Goal: Transaction & Acquisition: Purchase product/service

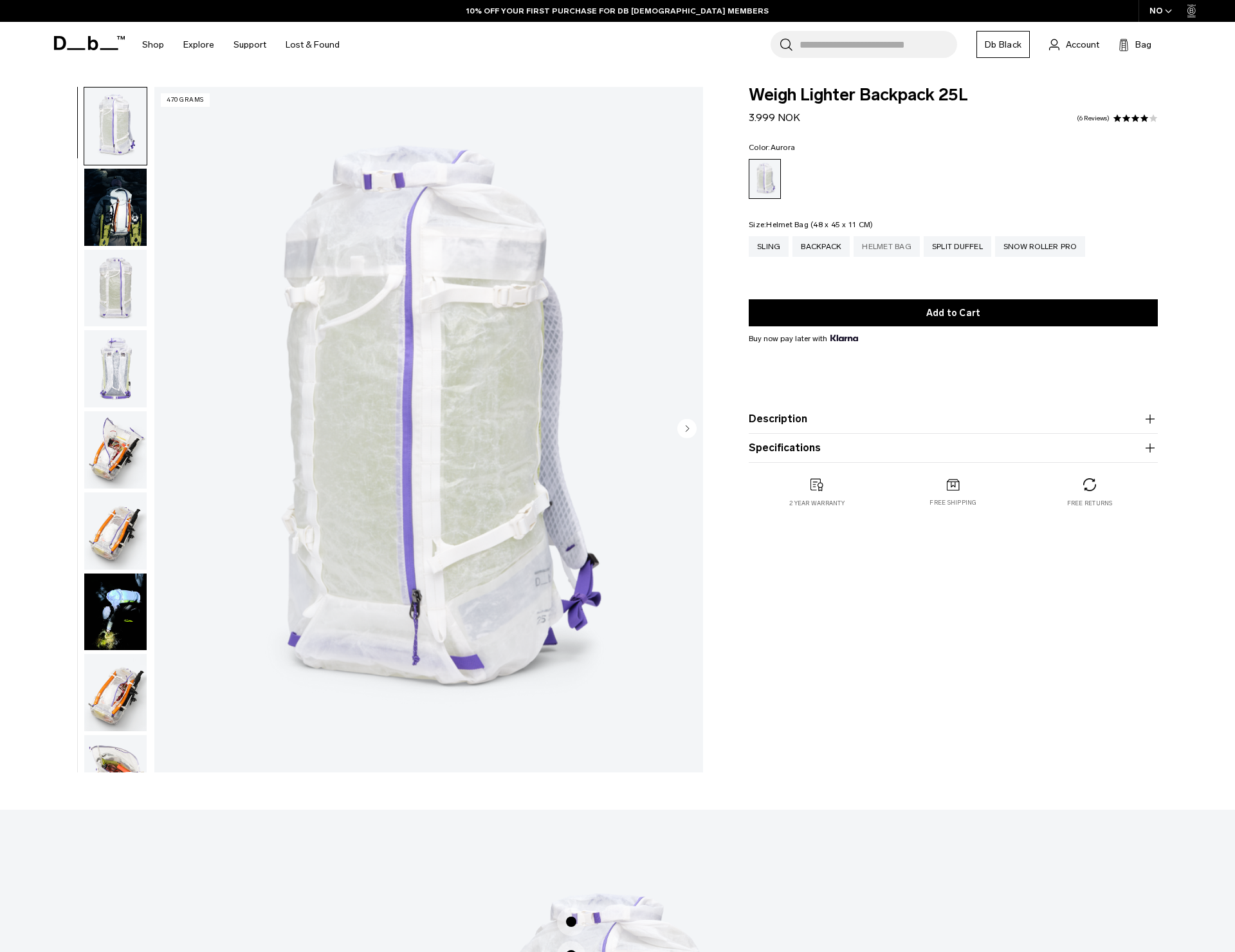
click at [884, 253] on div "Helmet Bag" at bounding box center [887, 247] width 67 height 20
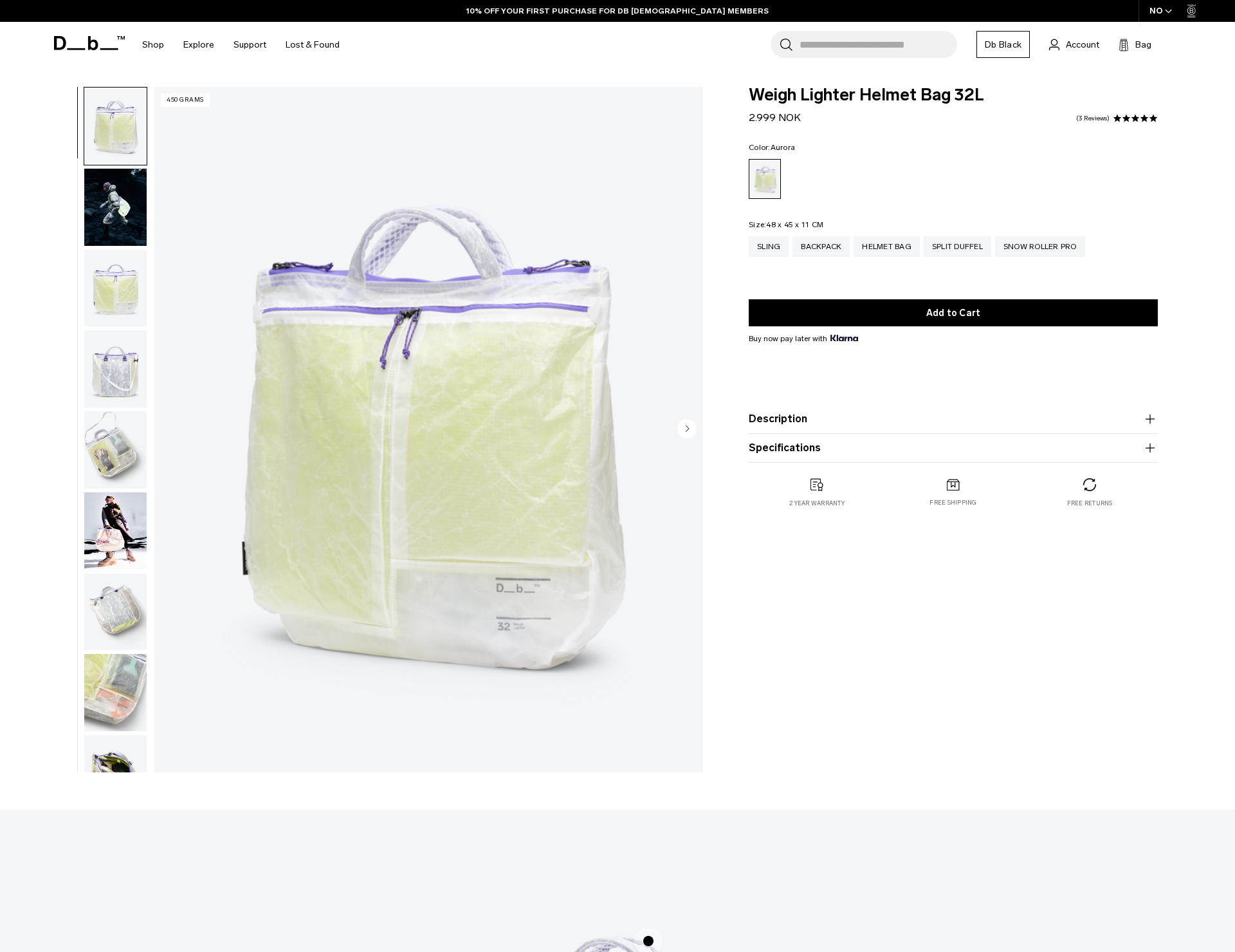
click at [132, 355] on img "button" at bounding box center [115, 369] width 62 height 78
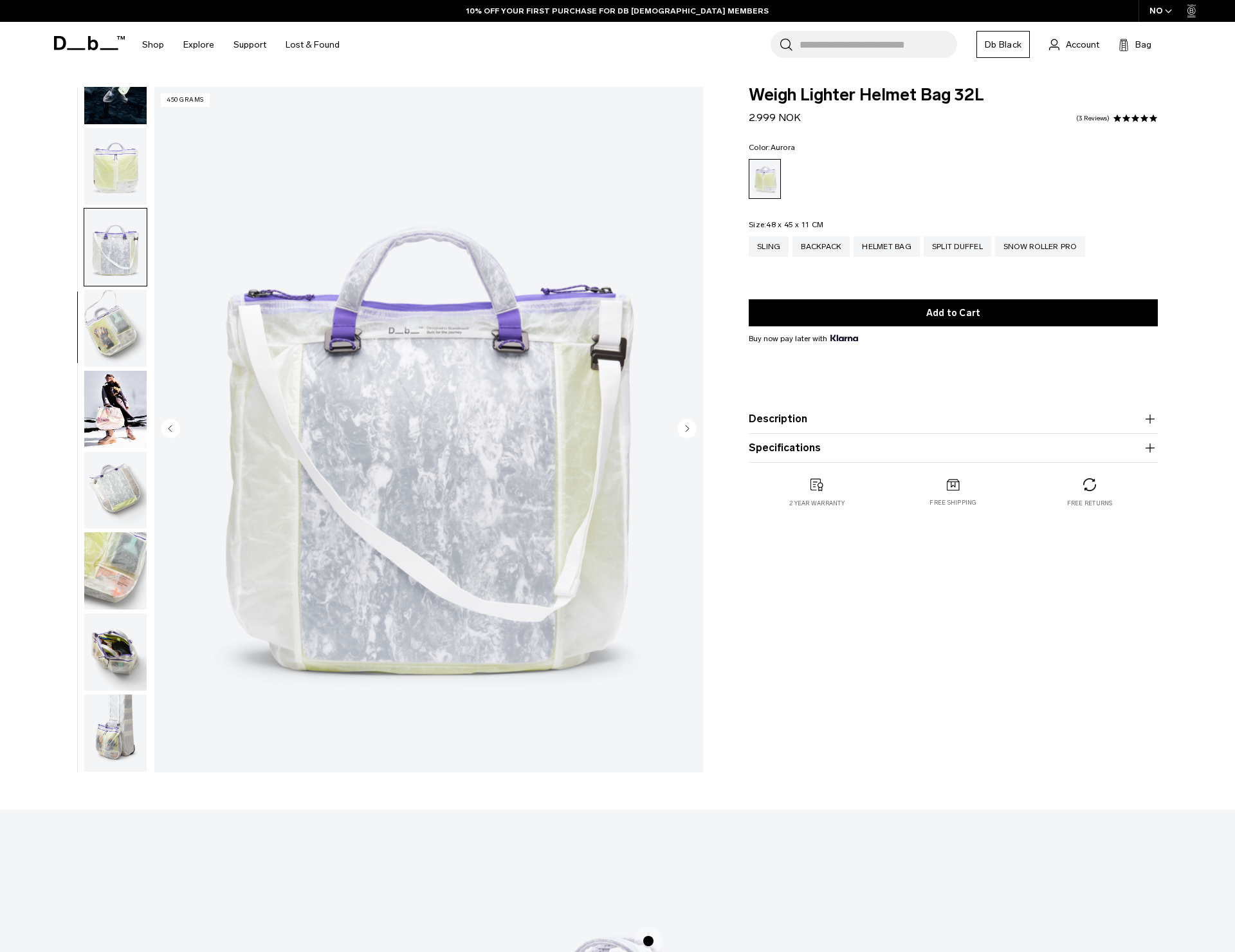
scroll to position [130, 0]
click at [97, 462] on img "button" at bounding box center [115, 490] width 62 height 78
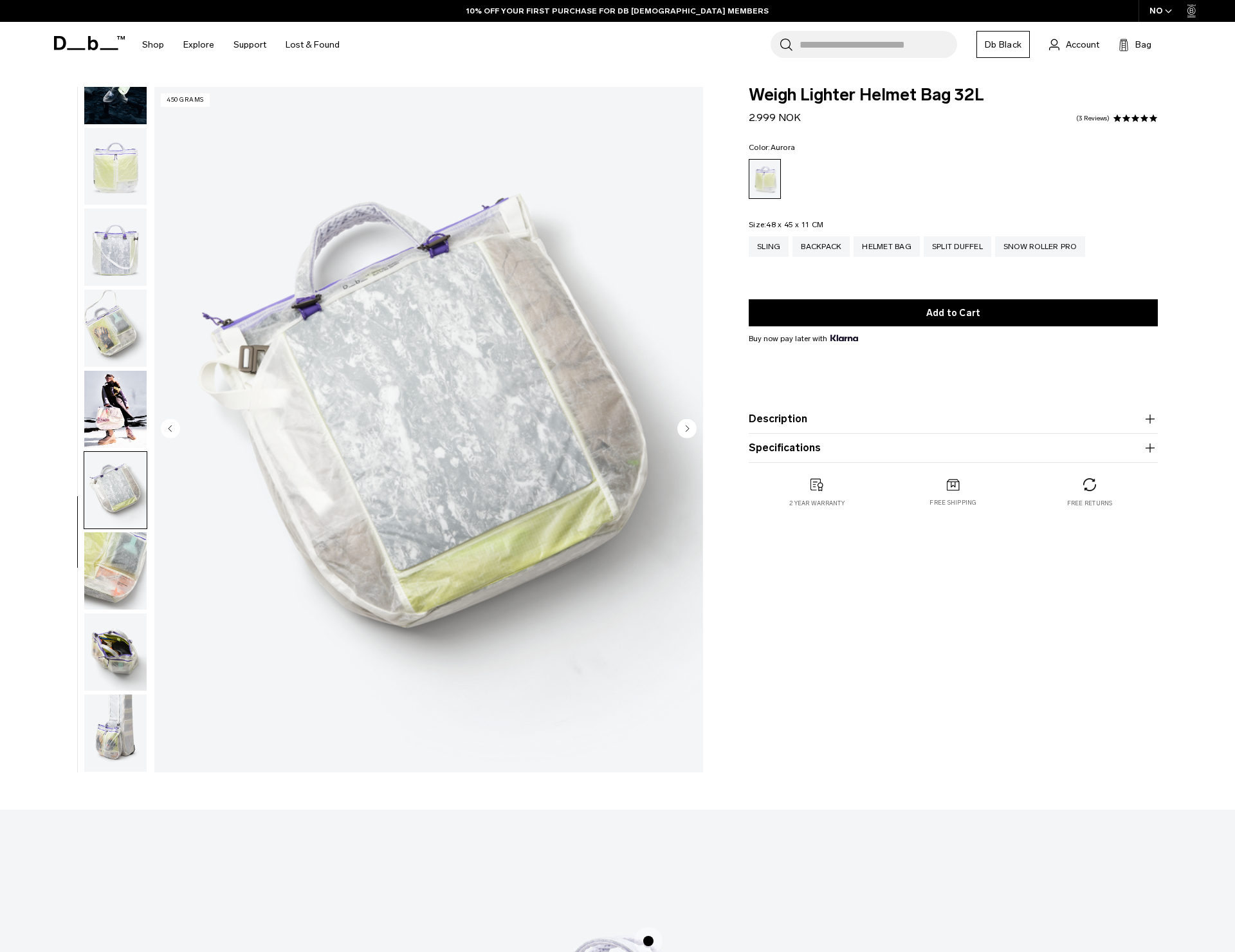
click at [116, 387] on img "button" at bounding box center [115, 409] width 62 height 78
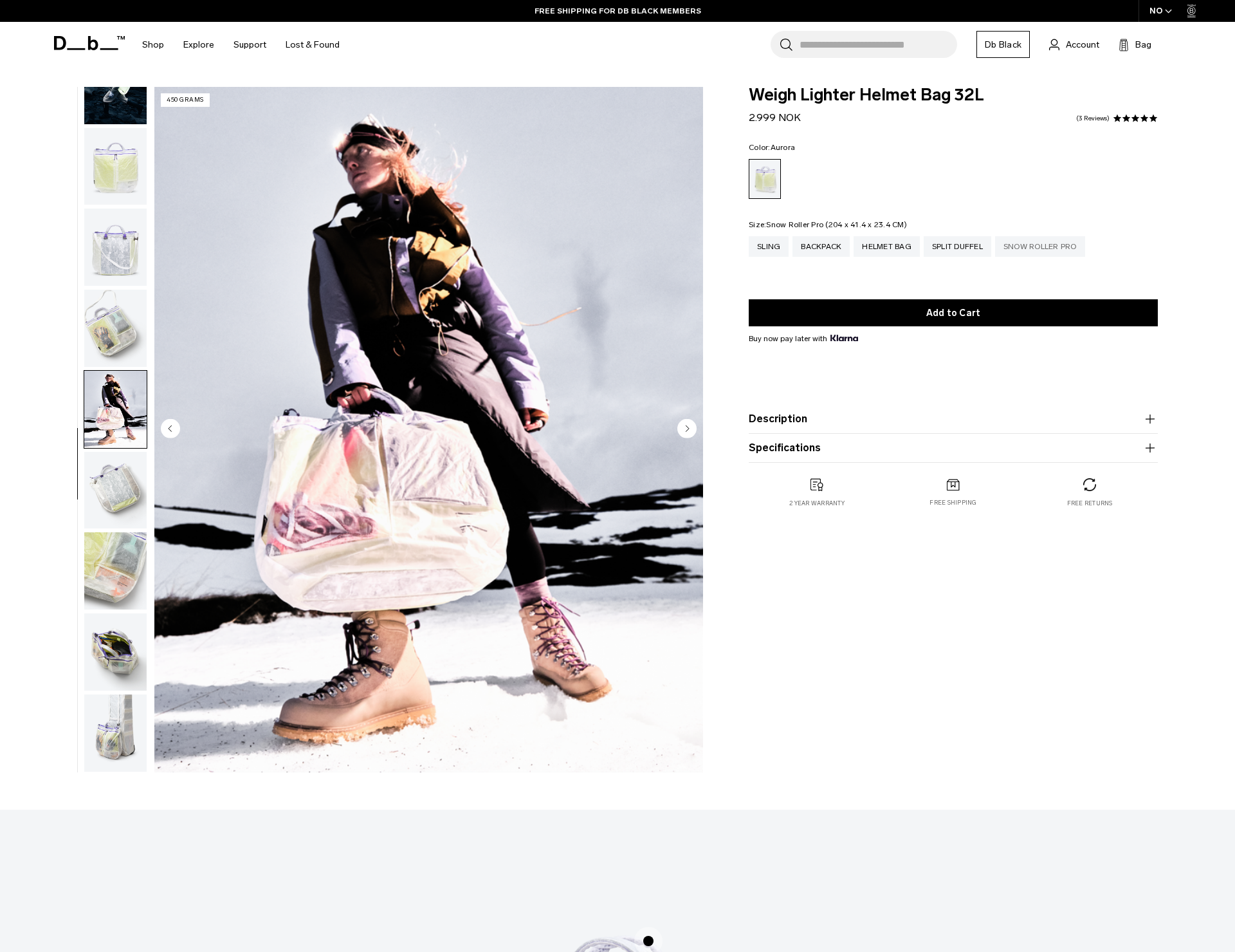
click at [1042, 248] on div "Snow Roller Pro" at bounding box center [1040, 247] width 90 height 20
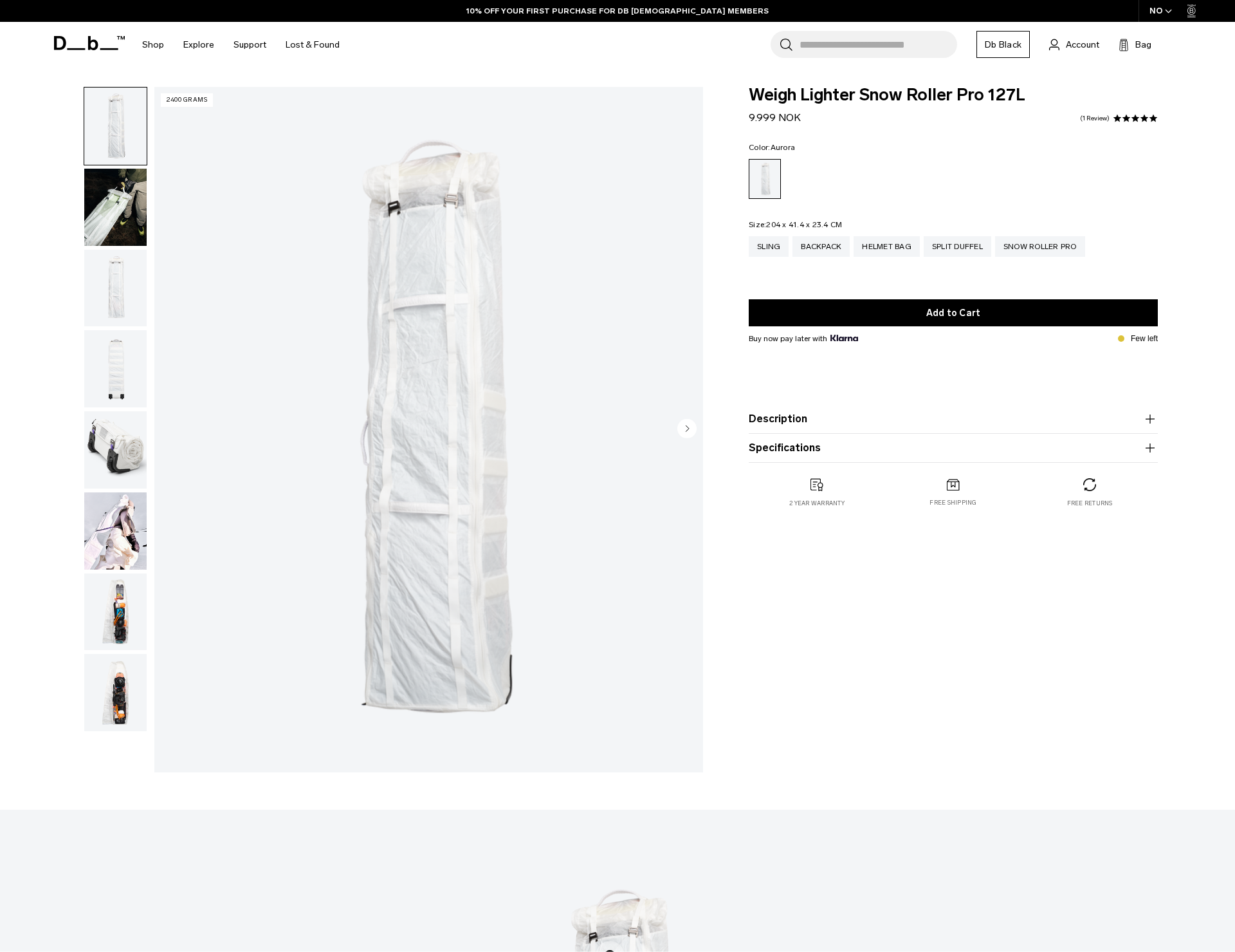
click at [961, 253] on div "Split Duffel" at bounding box center [958, 247] width 67 height 20
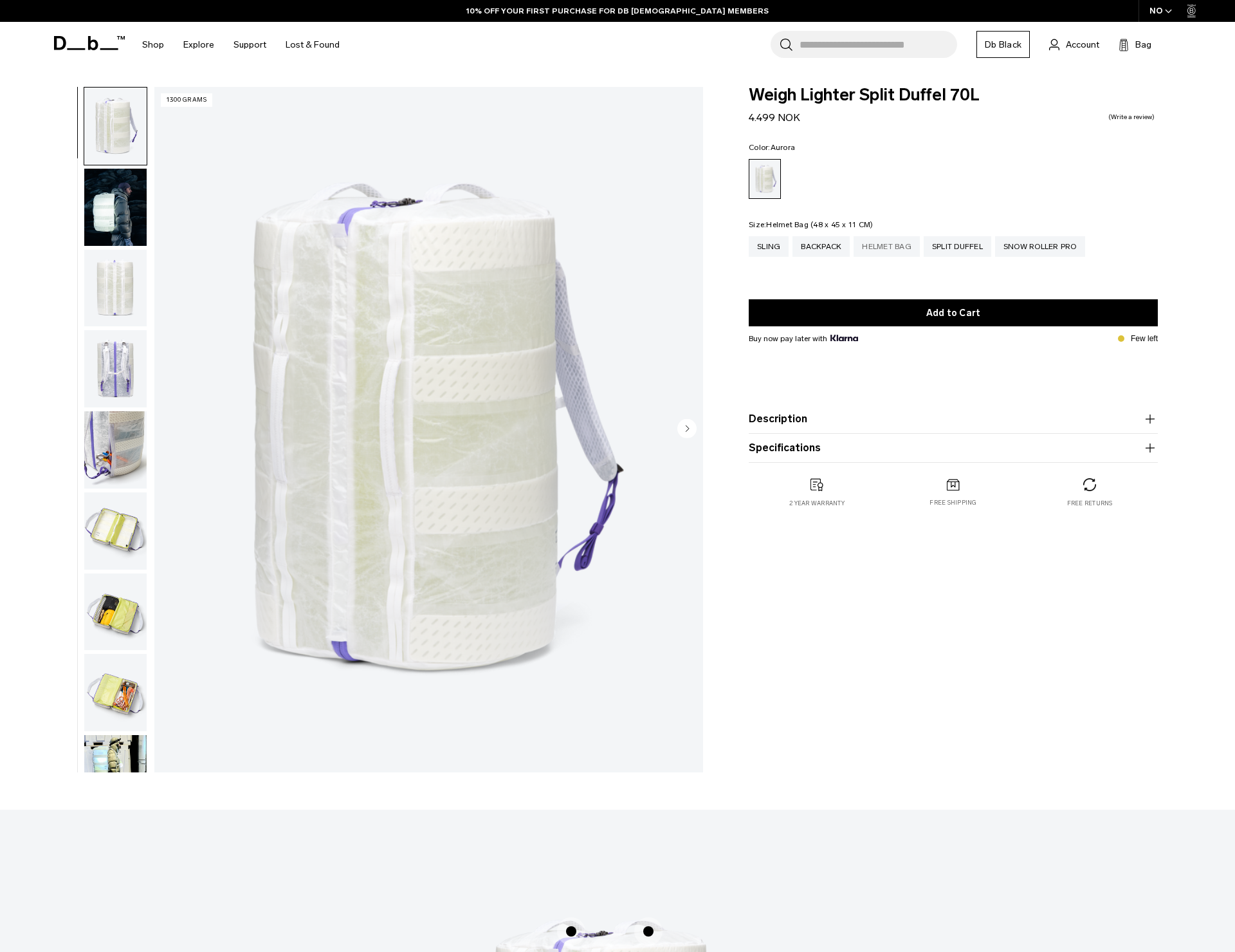
click at [891, 244] on div "Helmet Bag" at bounding box center [887, 247] width 67 height 20
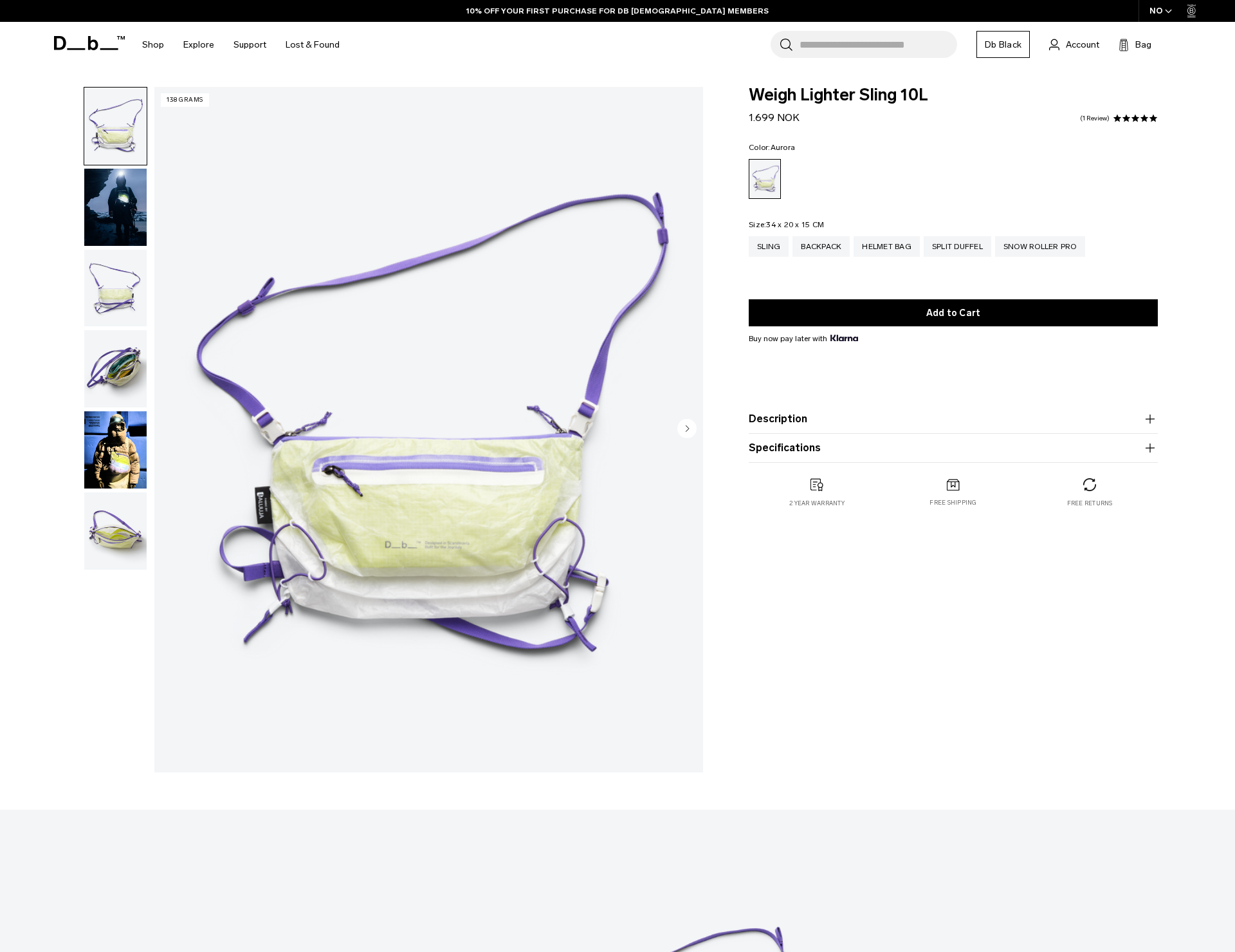
click at [138, 432] on img "button" at bounding box center [115, 450] width 62 height 78
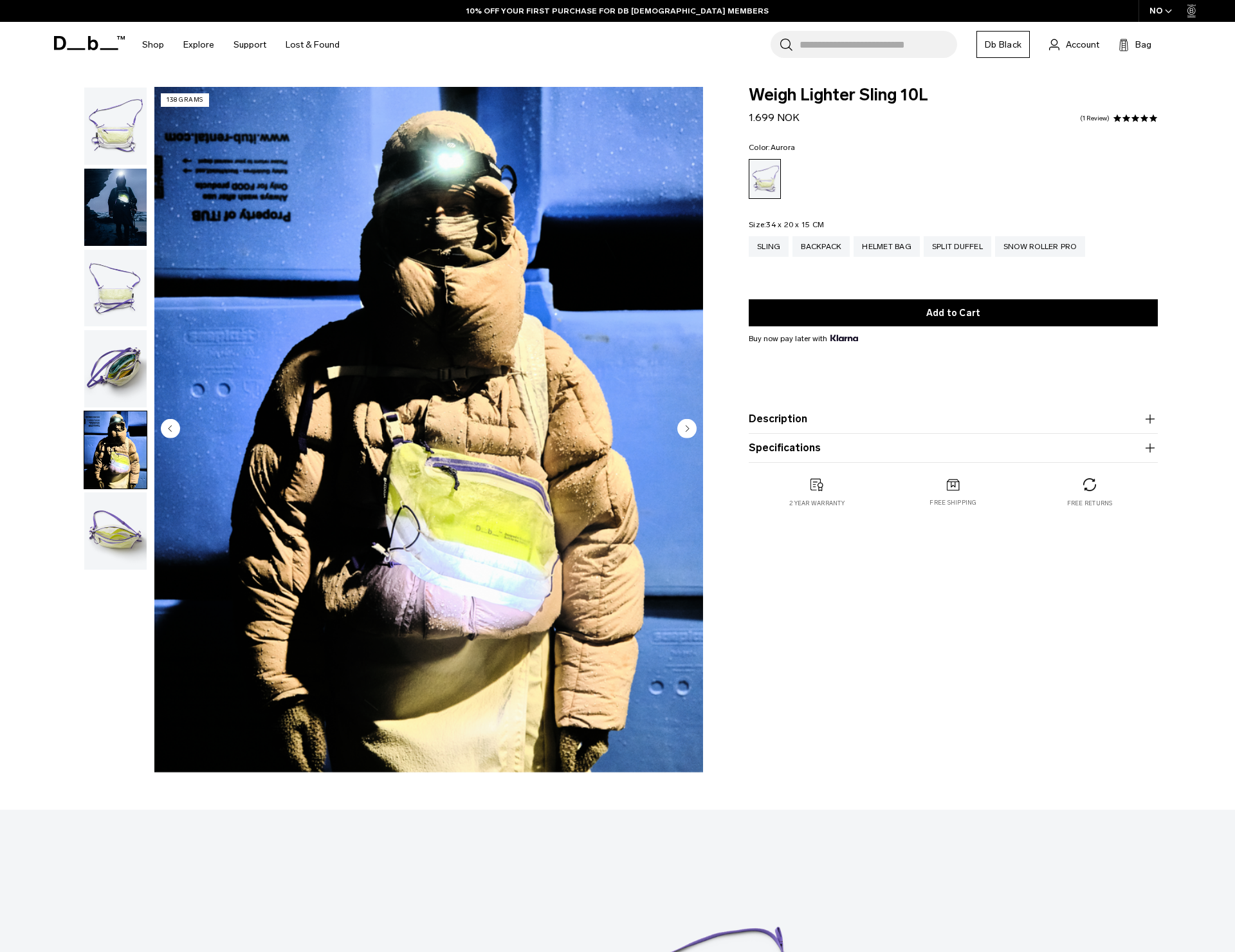
click at [809, 234] on fieldset "Size: 34 x 20 x 15 CM Out of stock Sling Backpack Helmet Bag Split Duffel Snow …" at bounding box center [953, 248] width 409 height 55
click at [811, 244] on div "Backpack" at bounding box center [821, 247] width 57 height 20
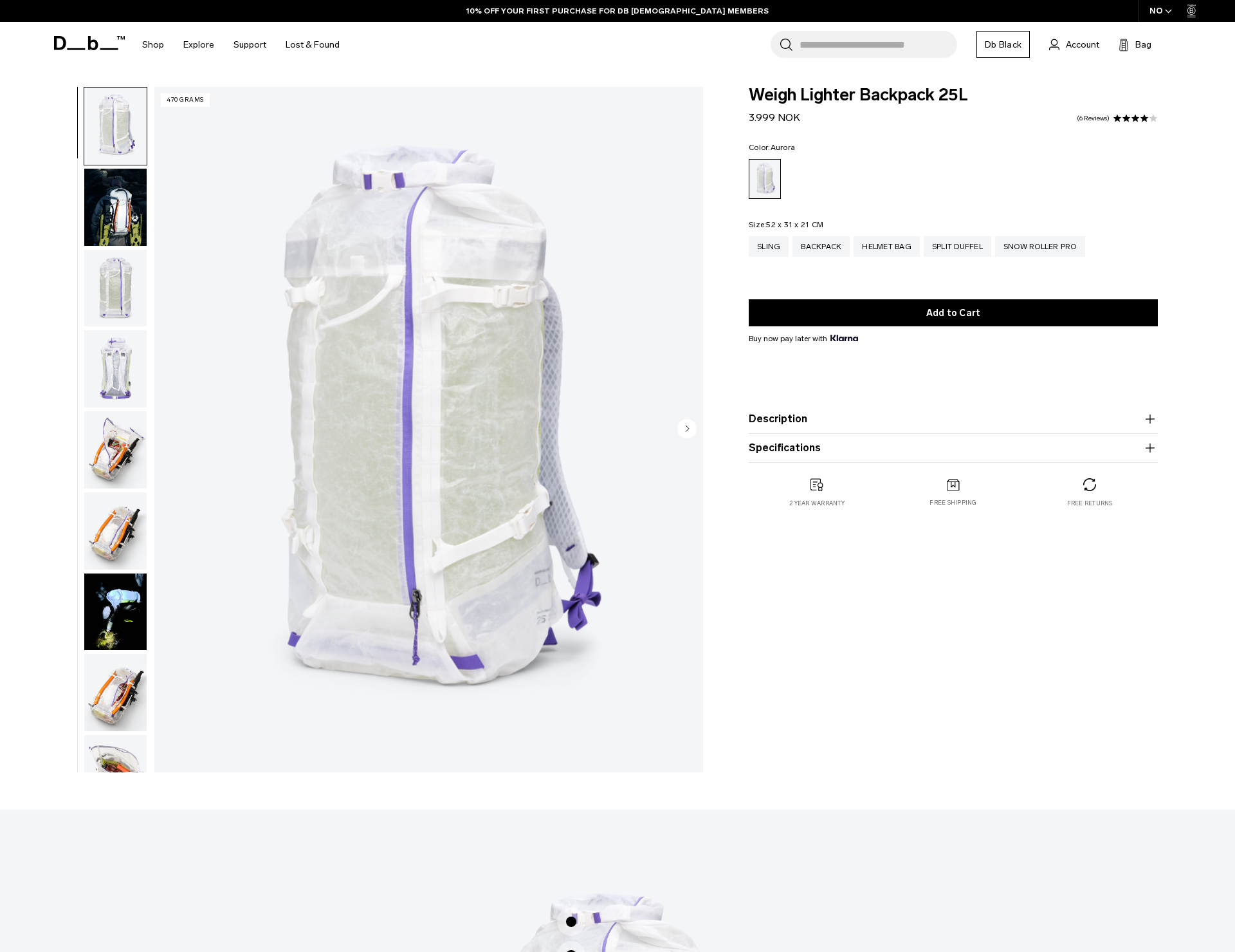
click at [121, 217] on img "button" at bounding box center [115, 207] width 62 height 78
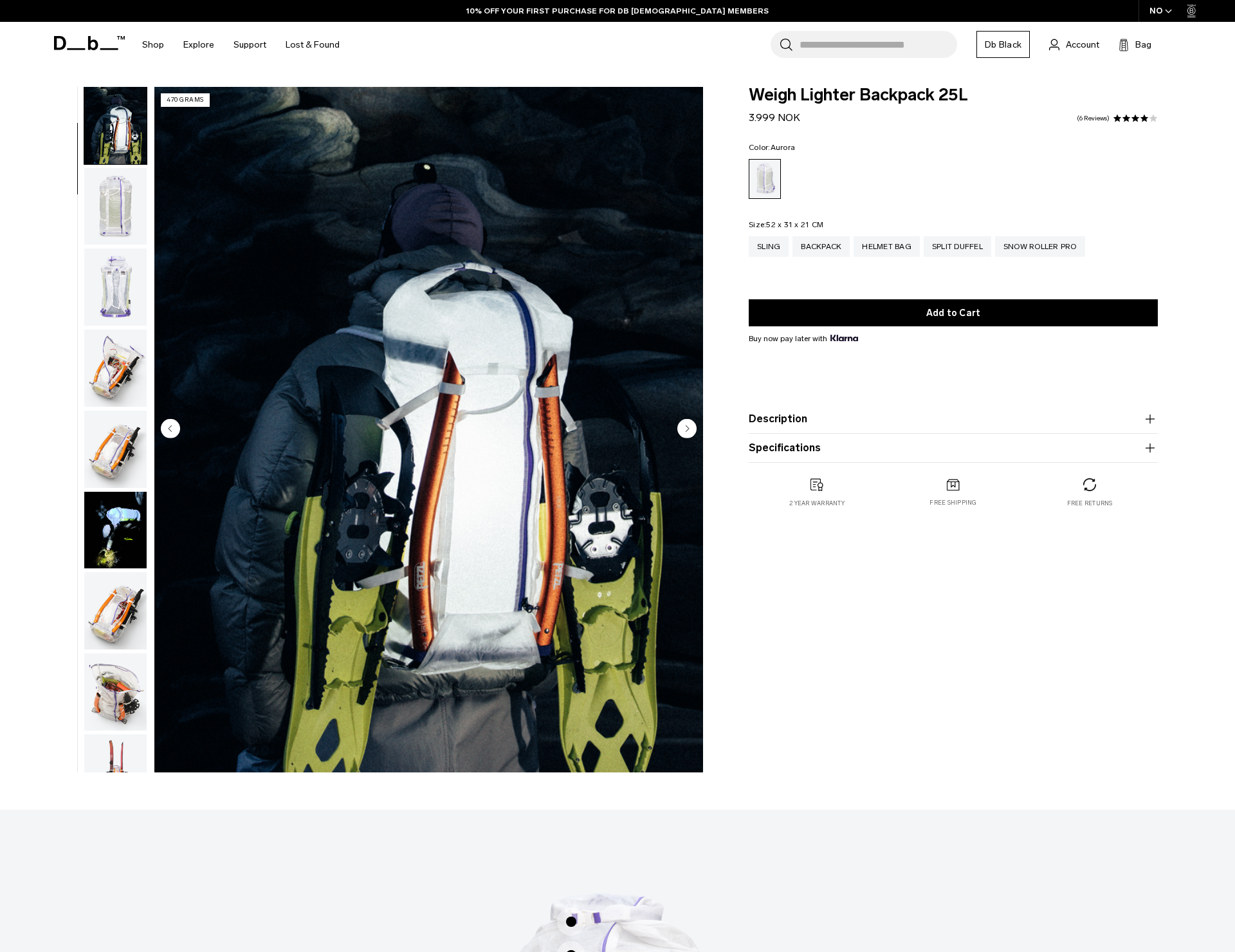
click at [119, 302] on img "button" at bounding box center [115, 287] width 62 height 78
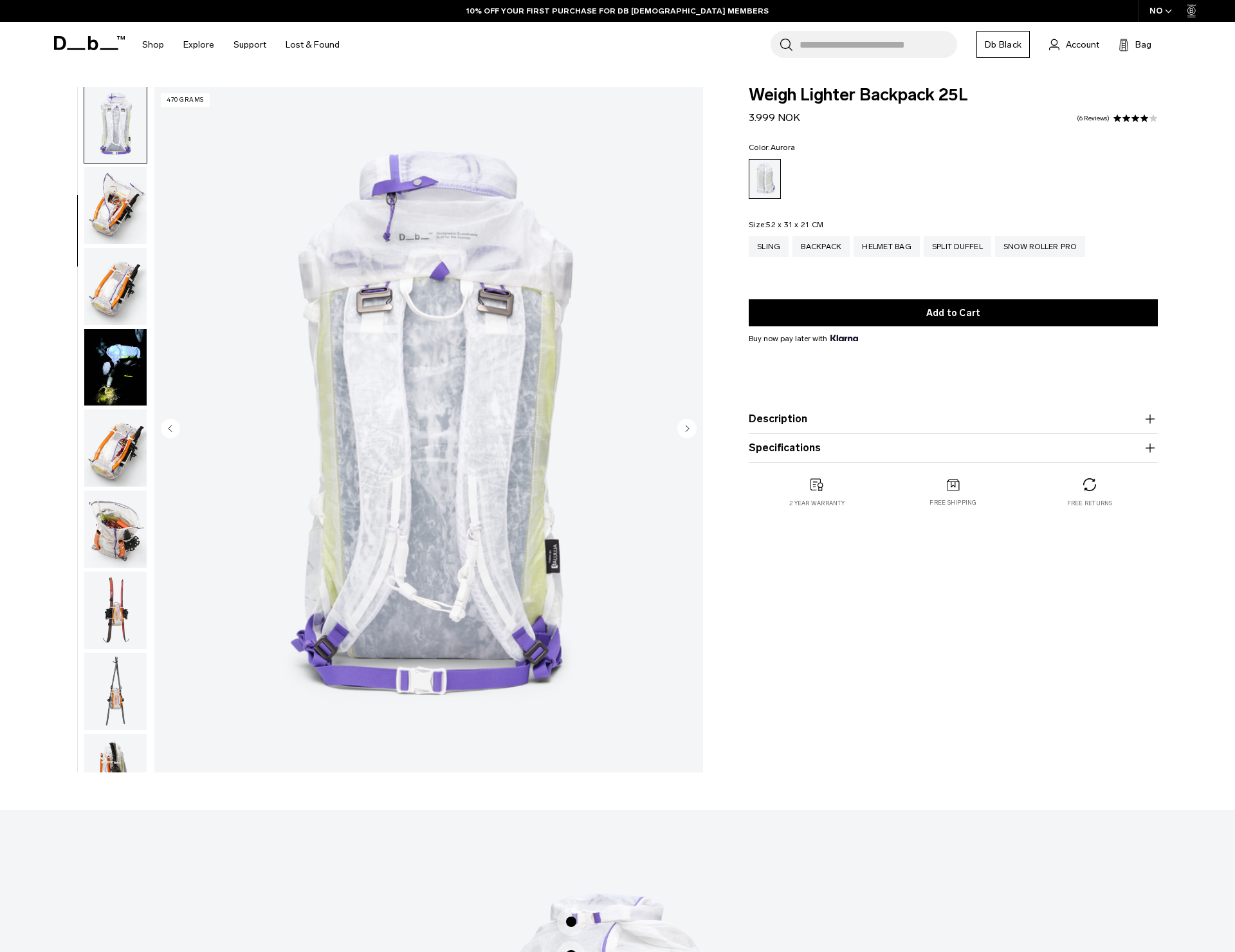
click at [106, 378] on img "button" at bounding box center [115, 367] width 62 height 78
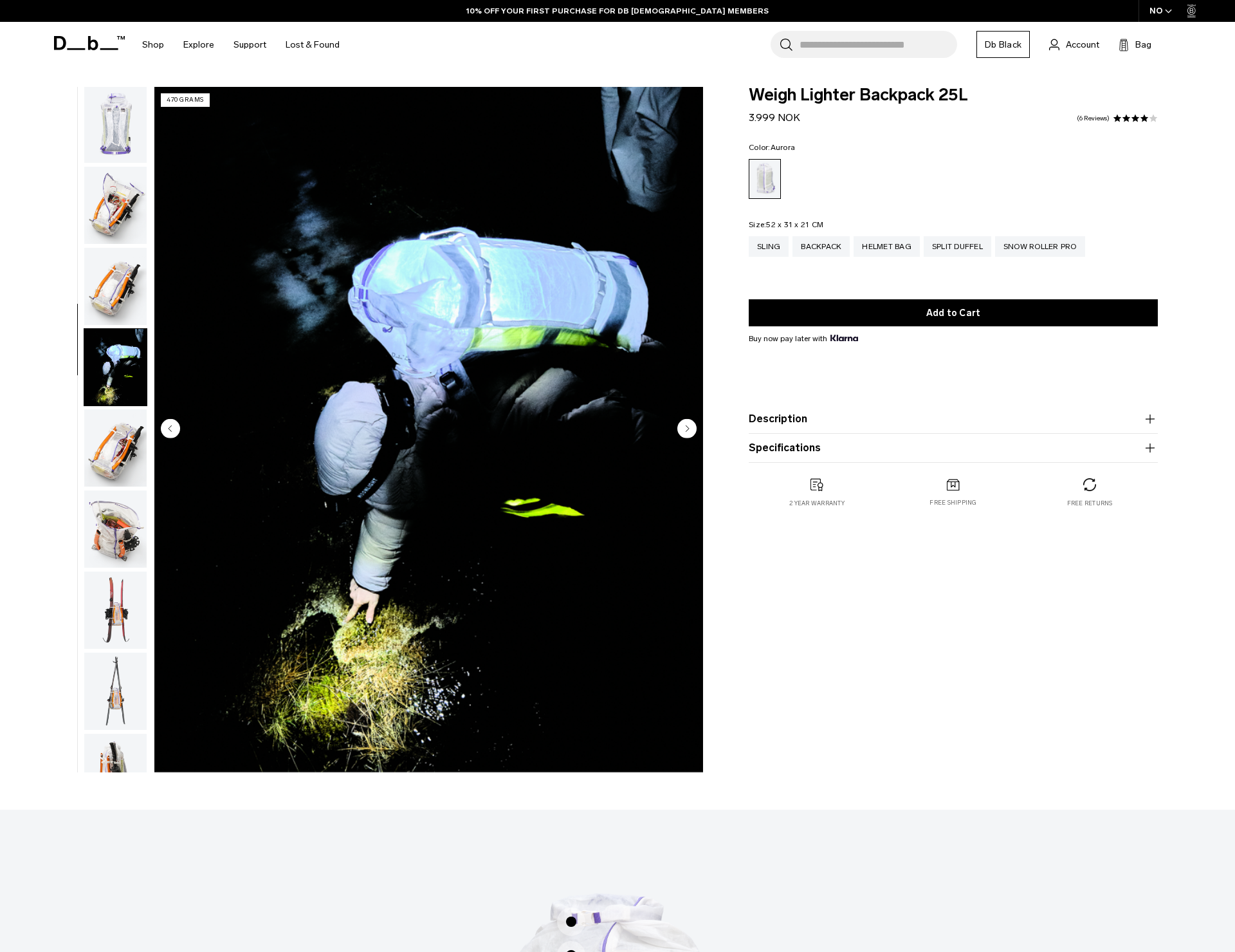
scroll to position [489, 0]
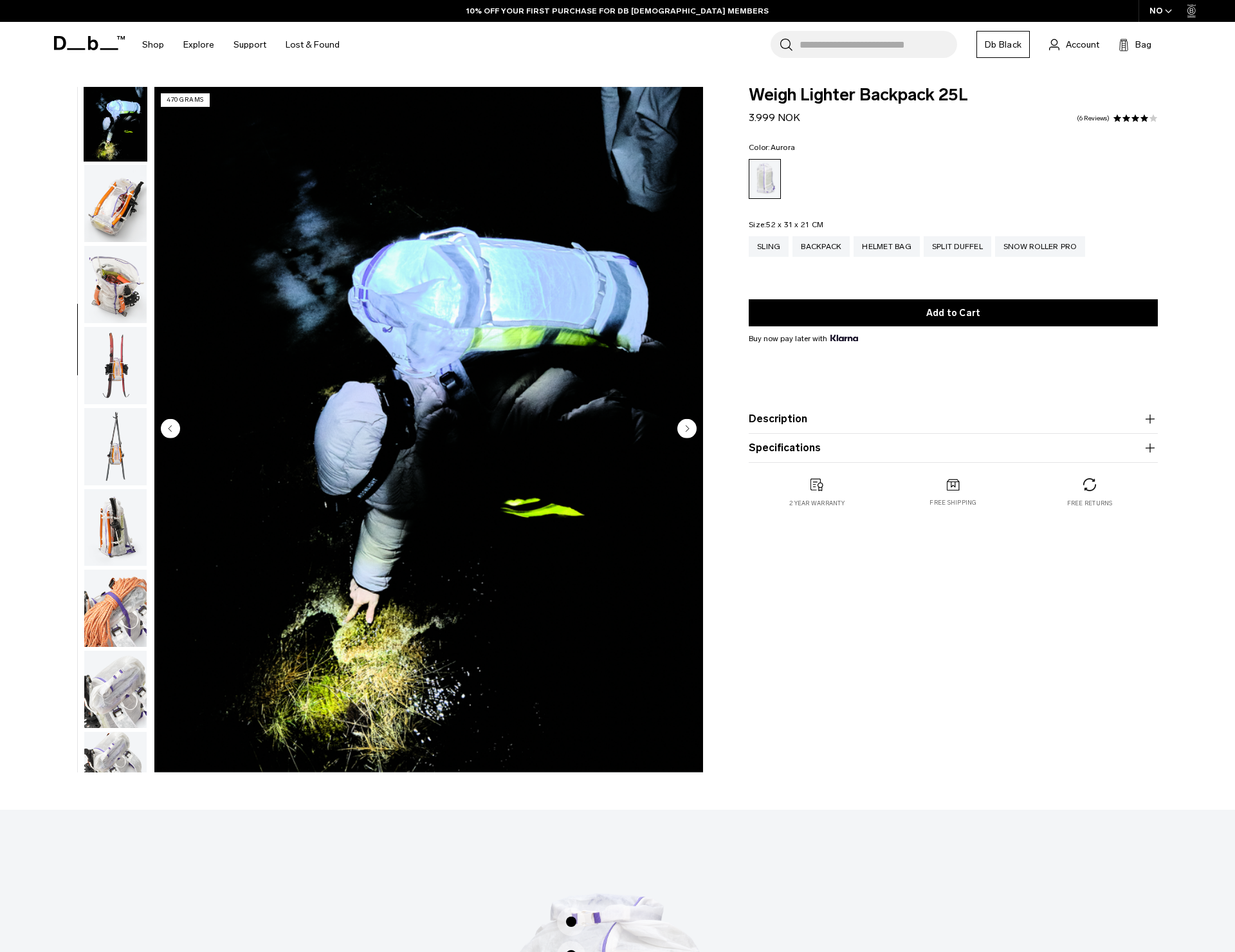
click at [105, 421] on img "button" at bounding box center [115, 446] width 62 height 78
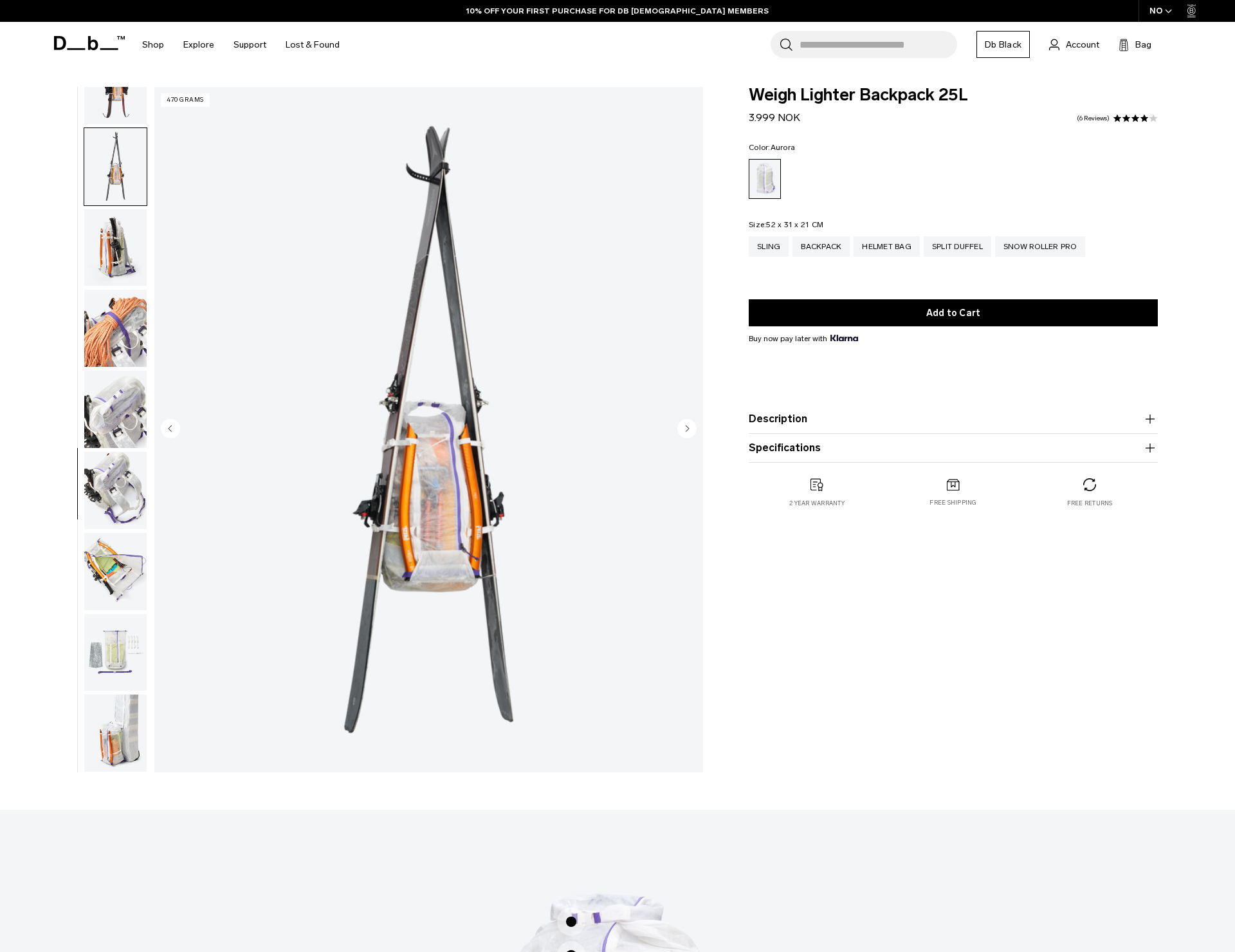
scroll to position [780, 0]
click at [109, 469] on img "button" at bounding box center [115, 490] width 62 height 78
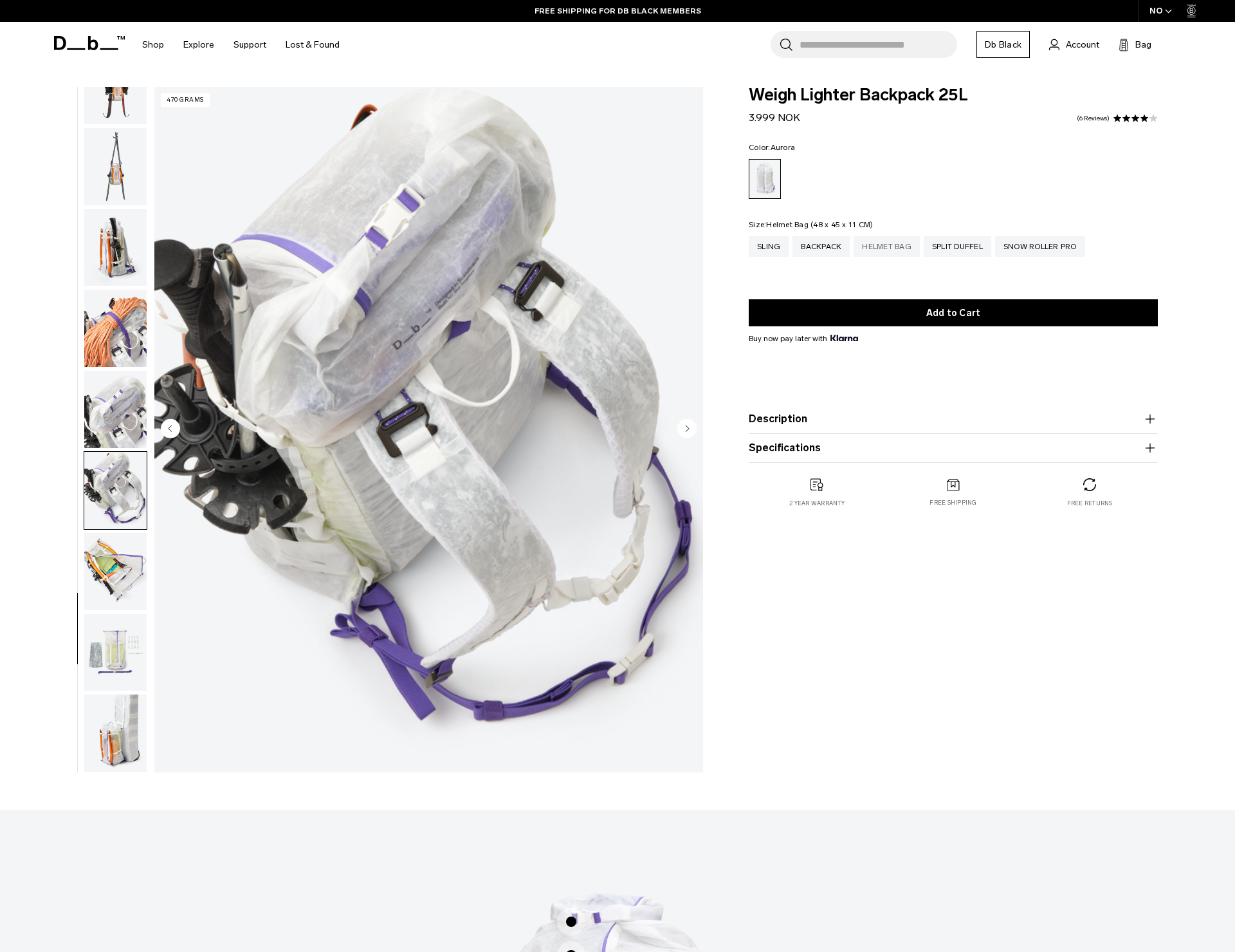
click at [895, 247] on div "Helmet Bag" at bounding box center [887, 247] width 67 height 20
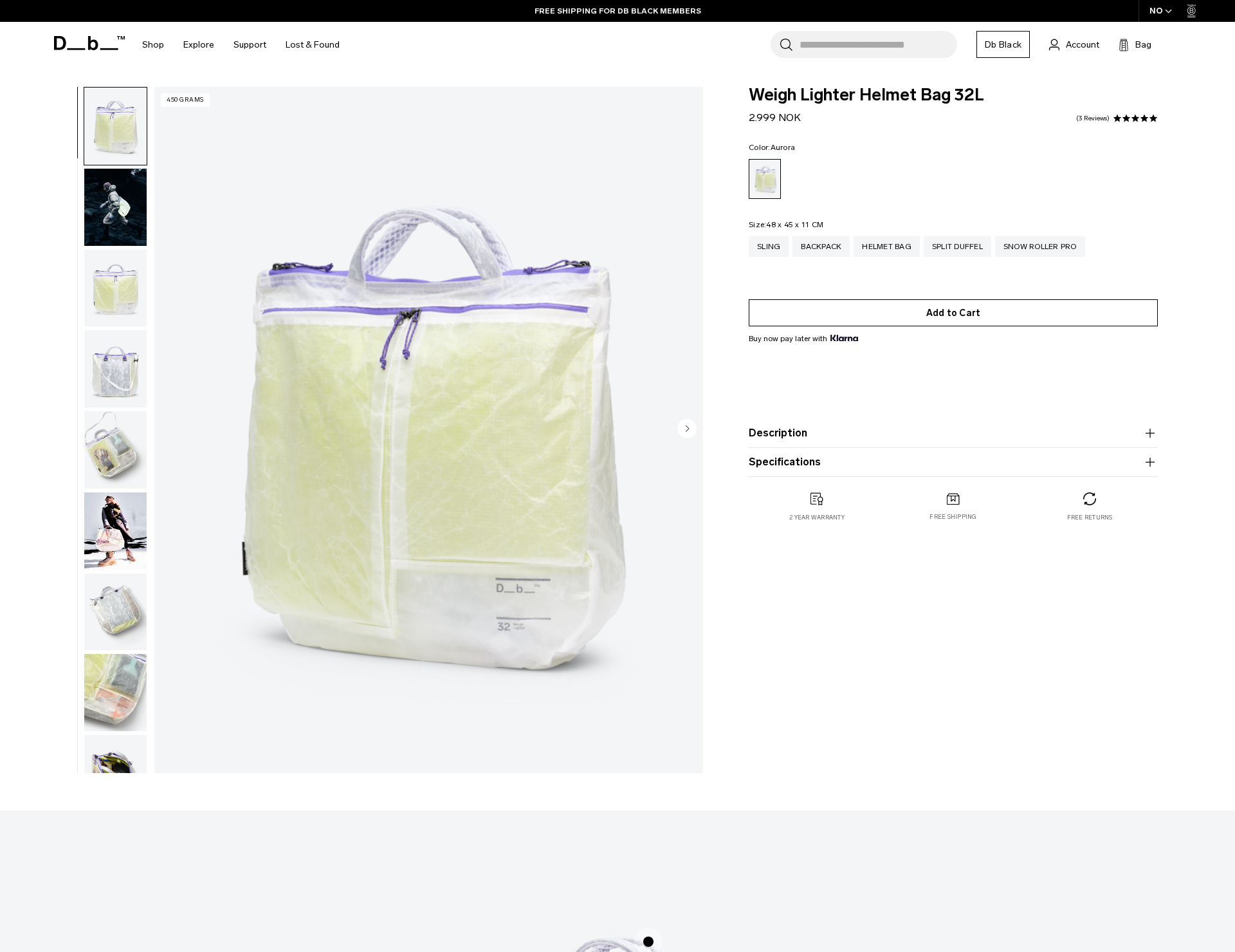
click at [892, 316] on button "Add to Cart" at bounding box center [953, 312] width 409 height 27
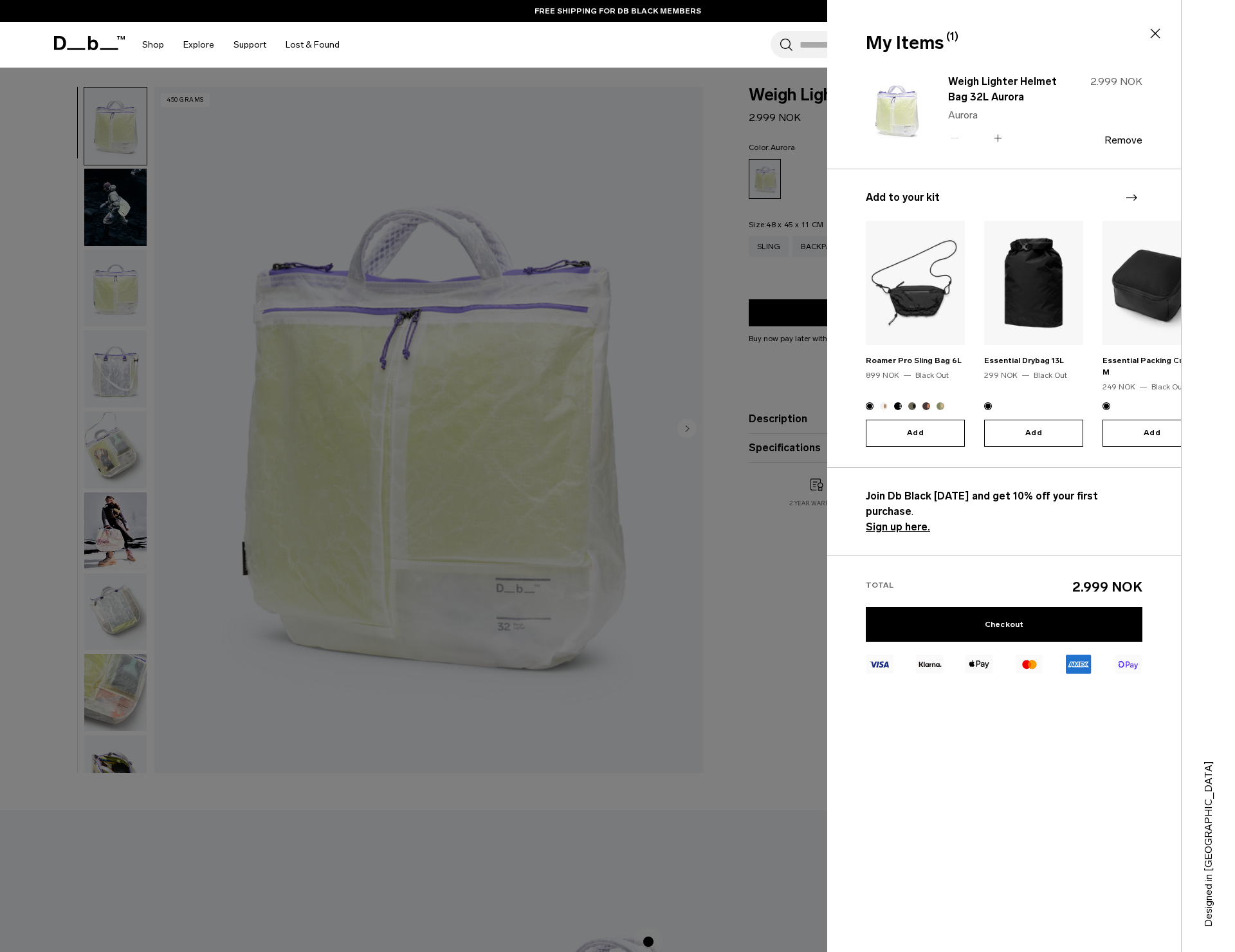
click at [728, 626] on div at bounding box center [618, 476] width 1235 height 952
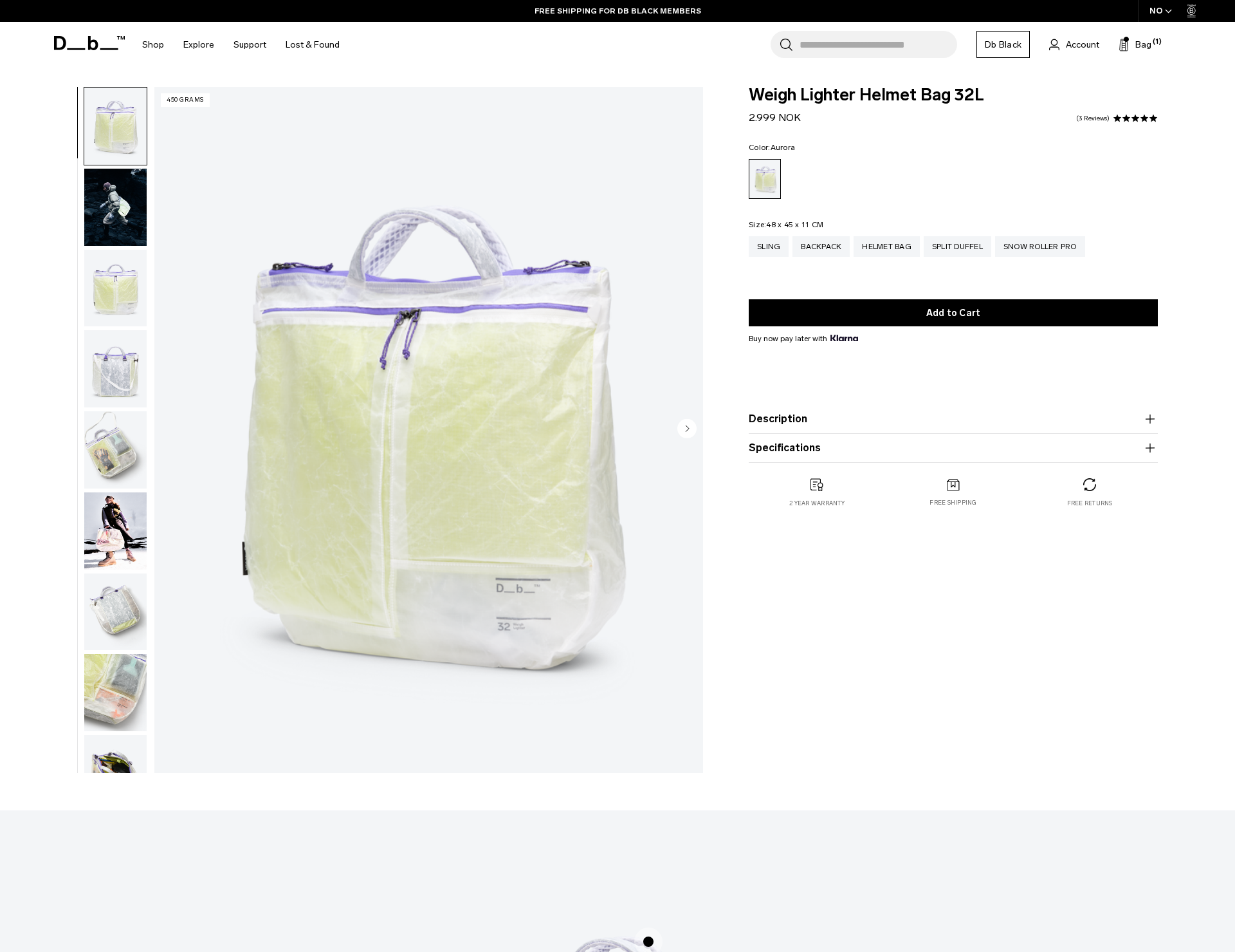
click at [109, 550] on img "button" at bounding box center [115, 531] width 62 height 78
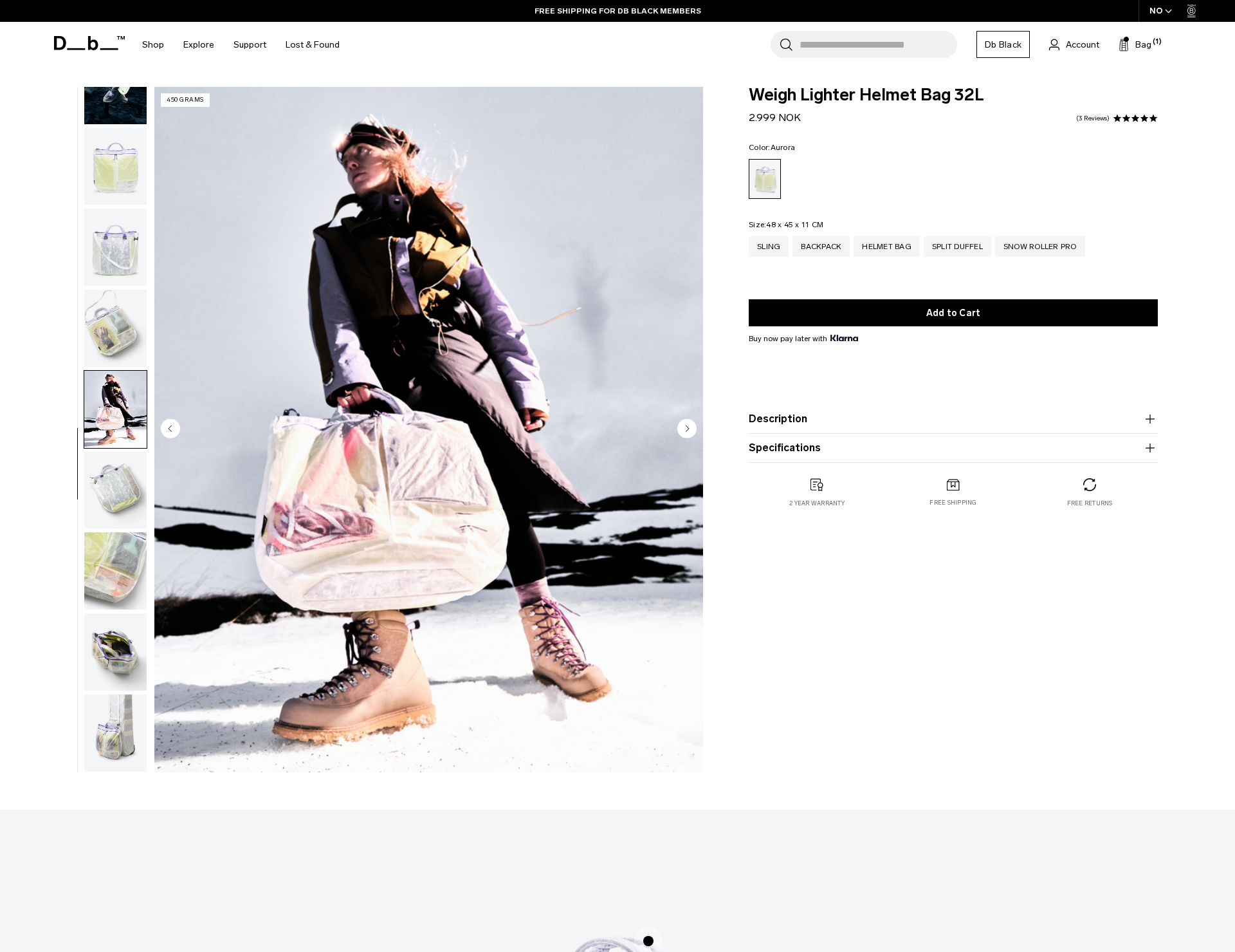
click at [105, 606] on img "button" at bounding box center [115, 571] width 62 height 78
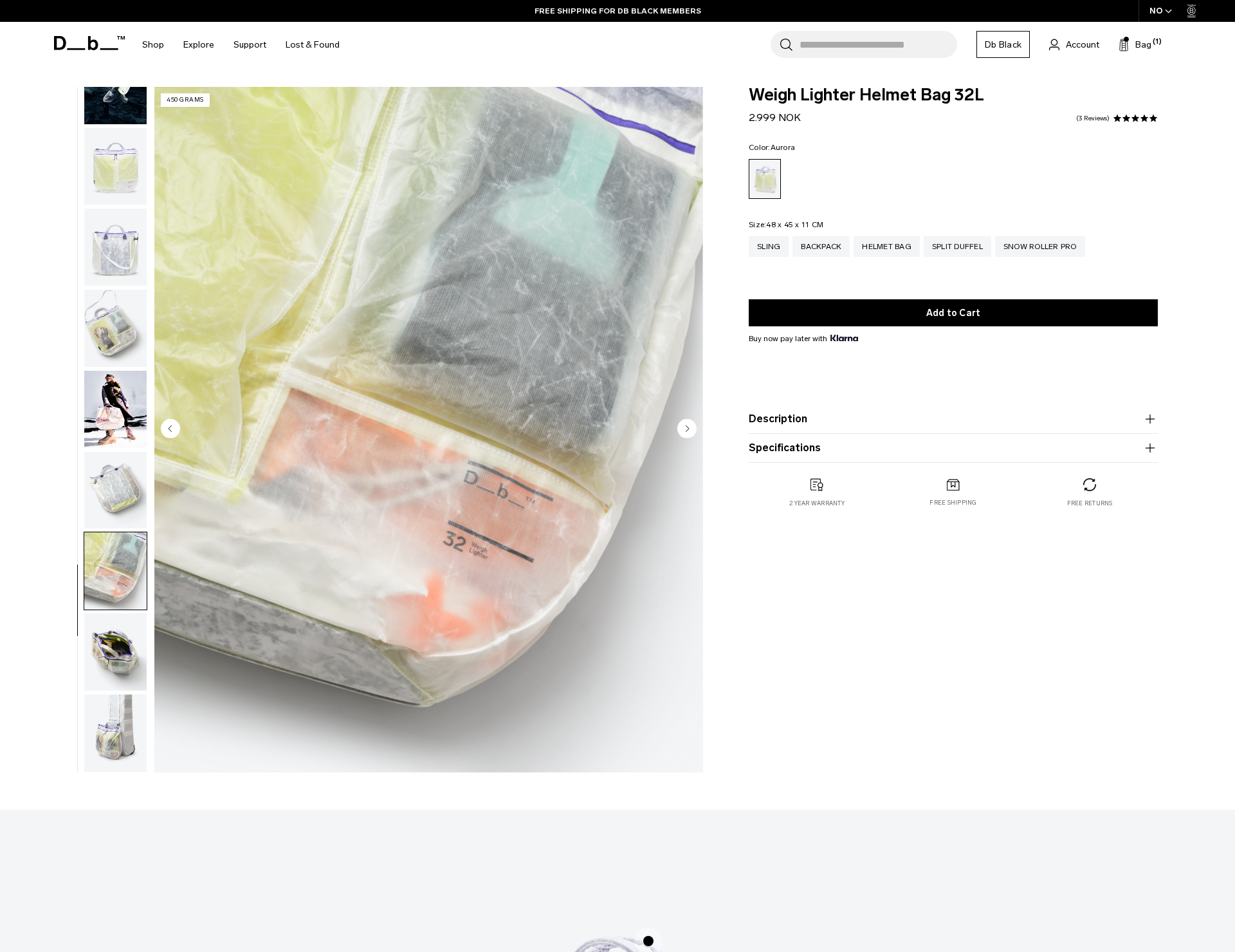
scroll to position [130, 0]
click at [105, 637] on img "button" at bounding box center [115, 652] width 62 height 78
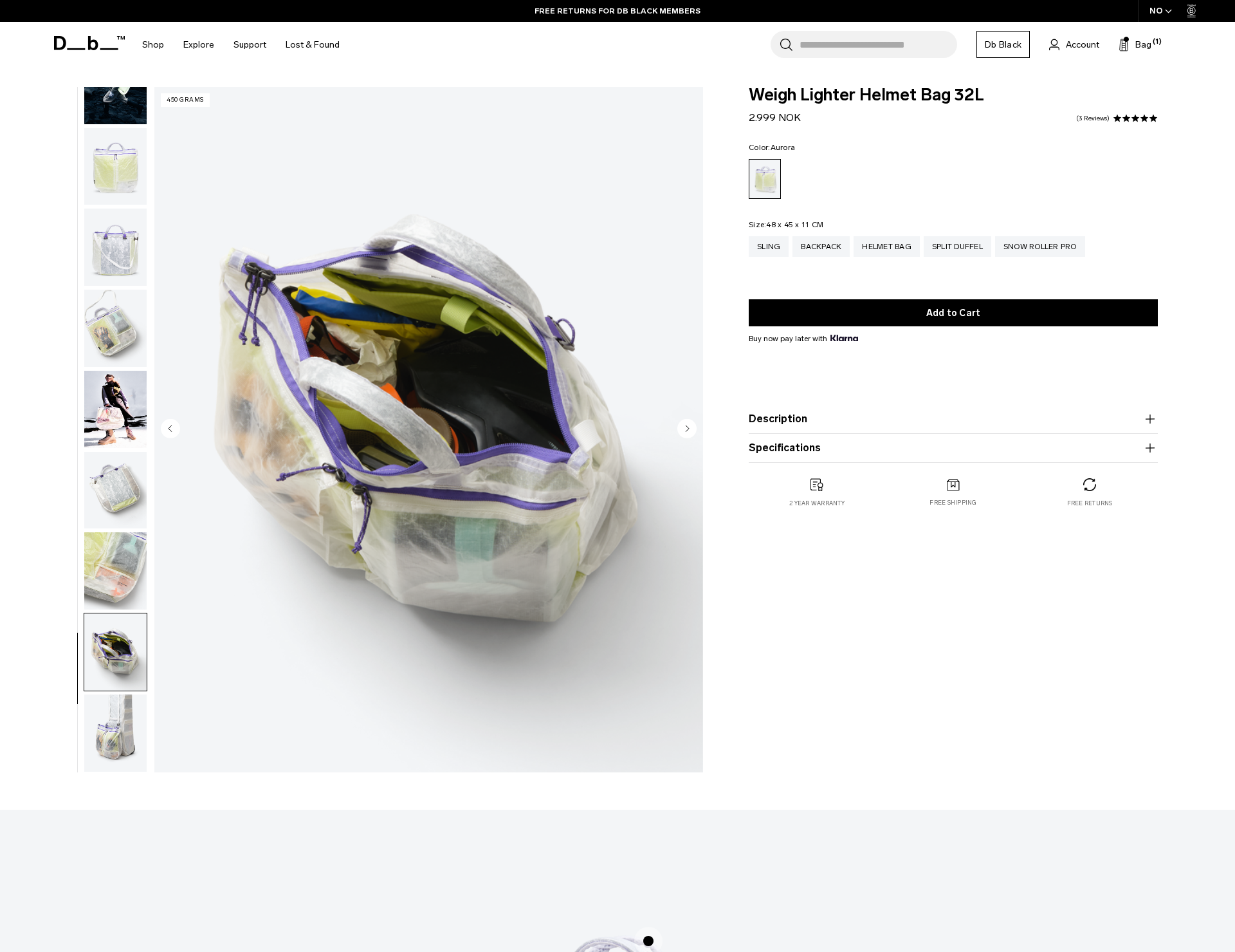
click at [103, 698] on img "button" at bounding box center [115, 733] width 62 height 78
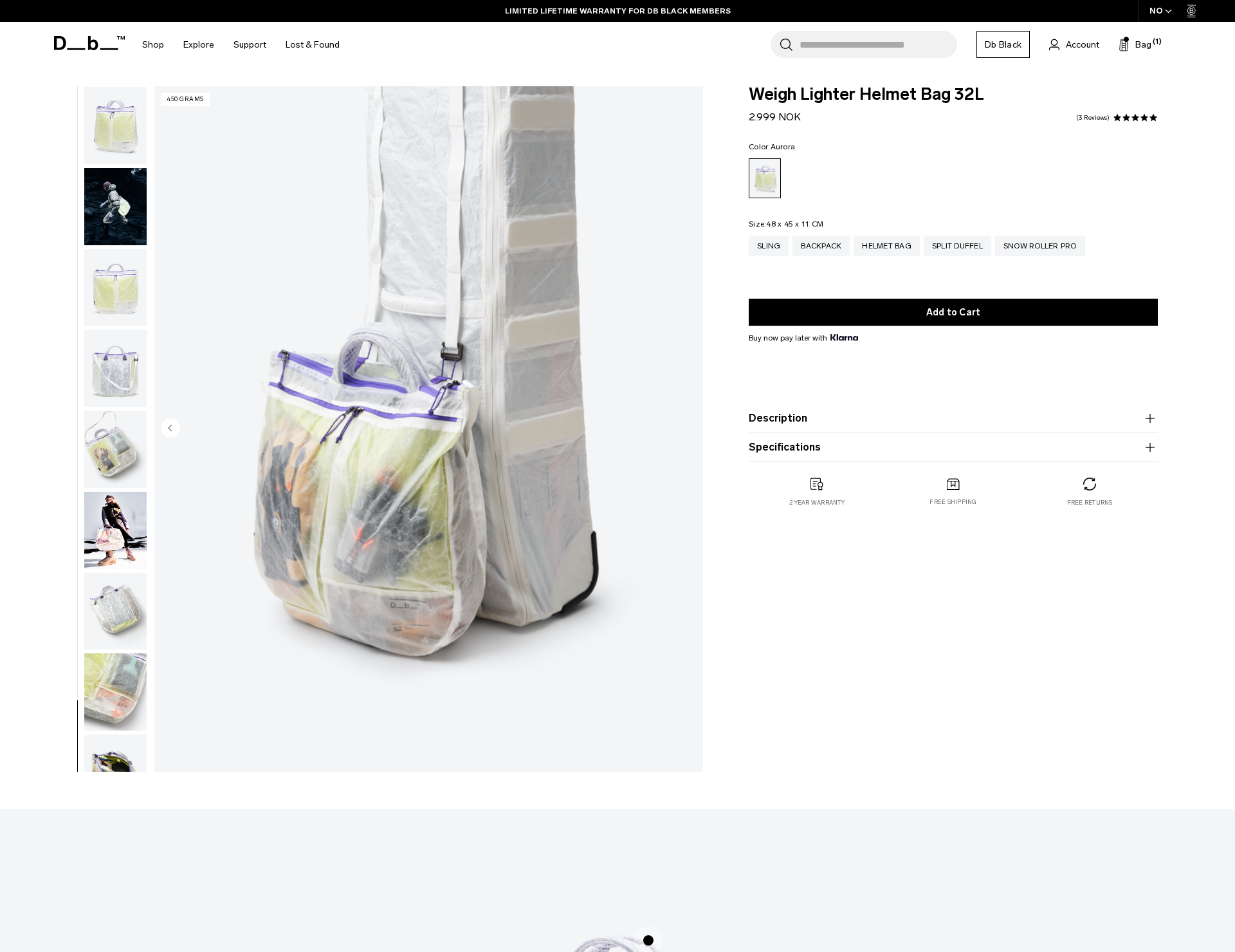
scroll to position [0, 0]
click at [121, 206] on img "button" at bounding box center [115, 207] width 62 height 78
